Goal: Find specific page/section

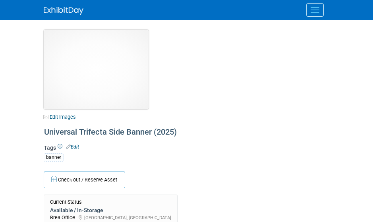
click at [74, 59] on img at bounding box center [96, 69] width 105 height 79
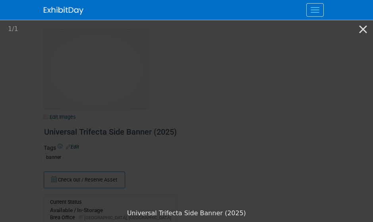
drag, startPoint x: 27, startPoint y: 19, endPoint x: 29, endPoint y: 24, distance: 5.7
click at [27, 20] on div "HdL Conferences Events Task Board Assets New Asset Search Assets" at bounding box center [186, 10] width 373 height 20
click at [38, 44] on picture at bounding box center [186, 112] width 373 height 186
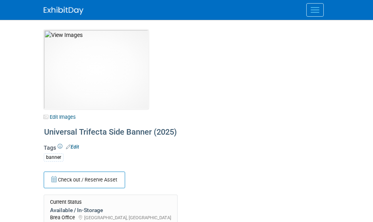
click at [65, 11] on img at bounding box center [64, 11] width 40 height 8
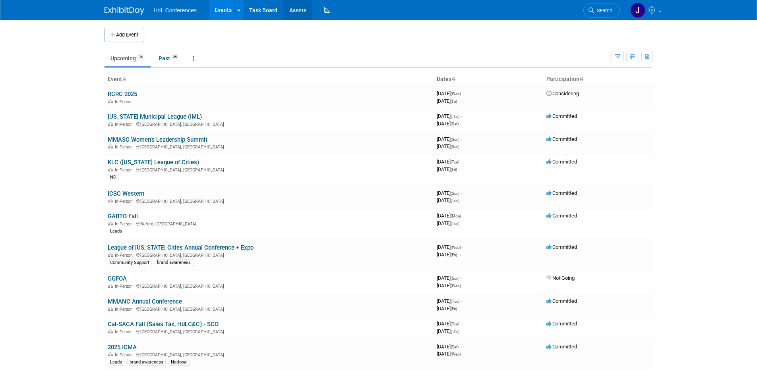
click at [297, 7] on link "Assets" at bounding box center [297, 10] width 29 height 20
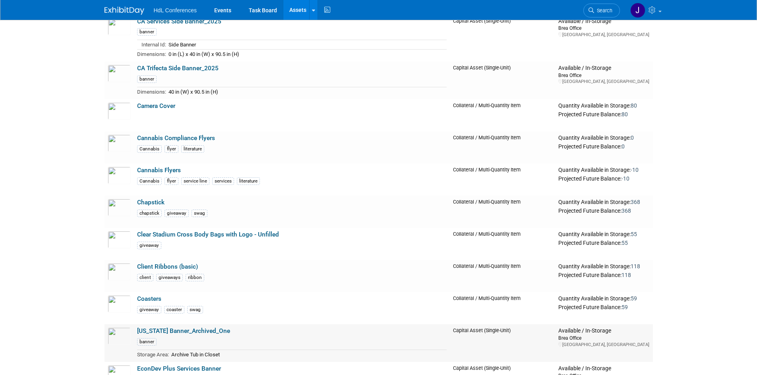
scroll to position [636, 0]
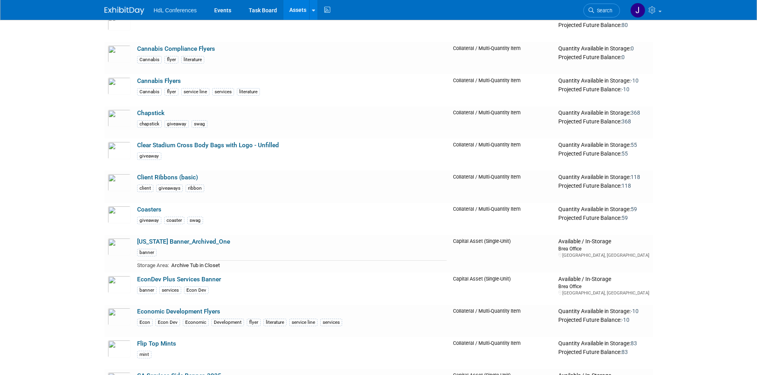
drag, startPoint x: 201, startPoint y: 262, endPoint x: 37, endPoint y: 248, distance: 165.5
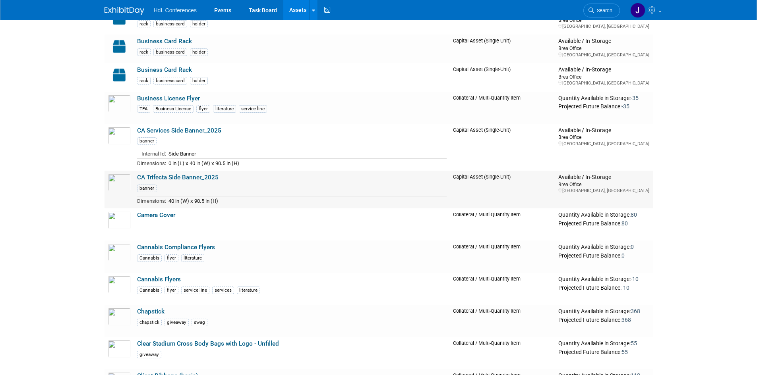
click at [180, 178] on link "CA Trifecta Side Banner_2025" at bounding box center [177, 177] width 81 height 7
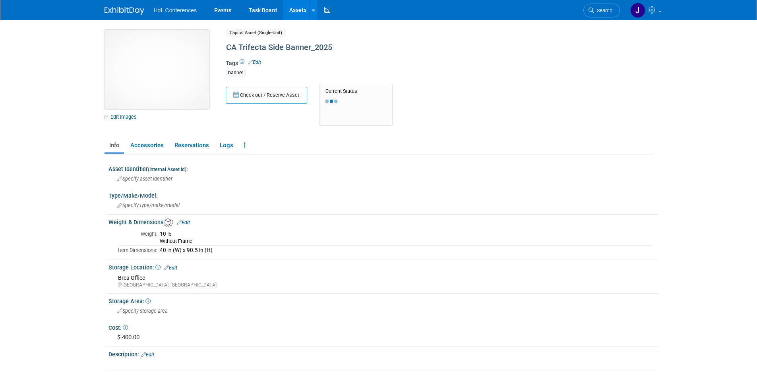
click at [138, 77] on img at bounding box center [156, 69] width 105 height 79
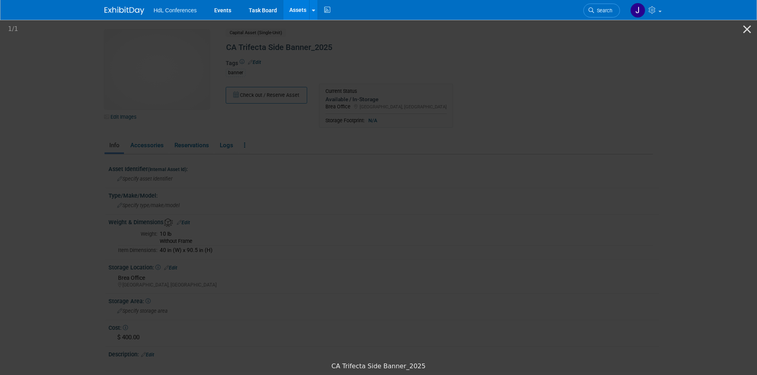
click at [131, 171] on picture at bounding box center [378, 189] width 757 height 340
